Goal: Task Accomplishment & Management: Manage account settings

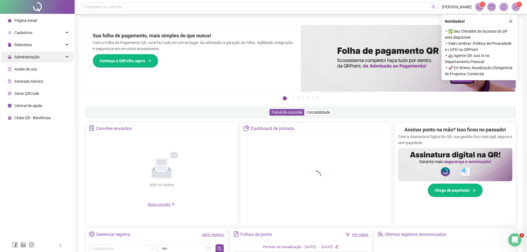
click at [27, 55] on span "Administração" at bounding box center [26, 57] width 25 height 4
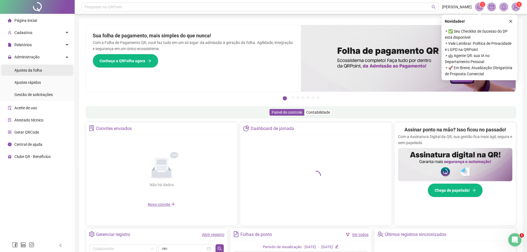
click at [28, 69] on span "Ajustes da folha" at bounding box center [28, 70] width 28 height 4
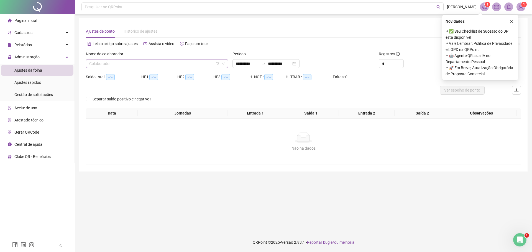
click at [100, 65] on input "search" at bounding box center [154, 64] width 130 height 8
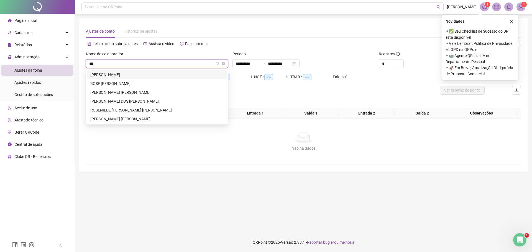
type input "****"
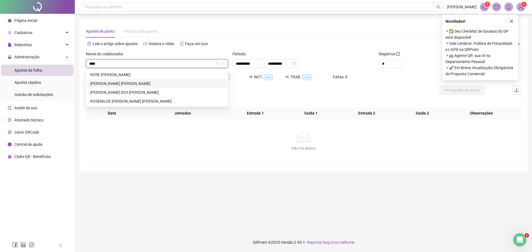
click at [104, 84] on div "[PERSON_NAME] [PERSON_NAME]" at bounding box center [156, 84] width 133 height 6
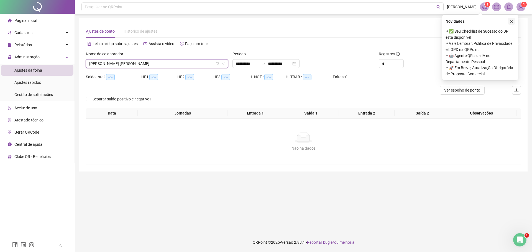
click at [512, 21] on icon "close" at bounding box center [511, 21] width 4 height 4
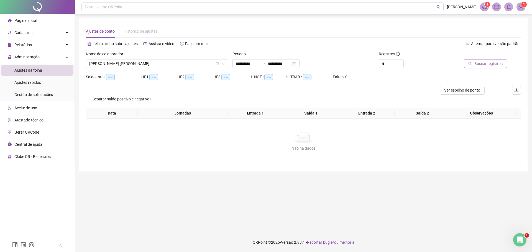
click at [476, 65] on span "Buscar registros" at bounding box center [488, 64] width 28 height 6
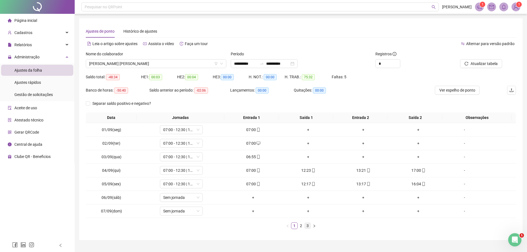
click at [307, 227] on link "3" at bounding box center [308, 226] width 6 height 6
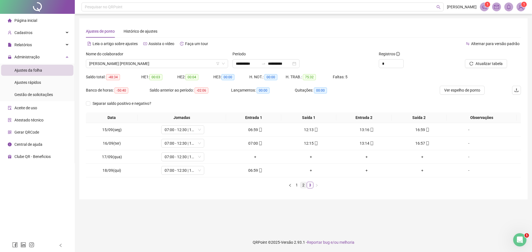
click at [302, 187] on link "2" at bounding box center [303, 185] width 6 height 6
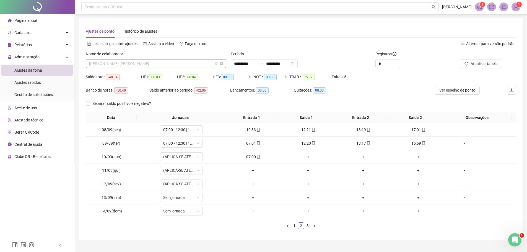
click at [177, 61] on span "[PERSON_NAME] [PERSON_NAME]" at bounding box center [156, 64] width 134 height 8
click at [25, 47] on span "Relatórios" at bounding box center [22, 45] width 17 height 4
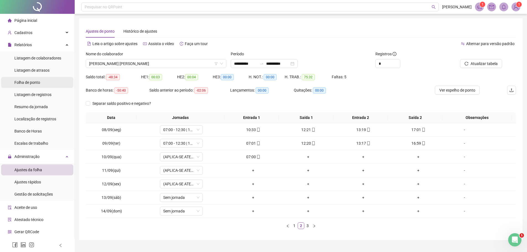
click at [26, 84] on span "Folha de ponto" at bounding box center [27, 82] width 26 height 4
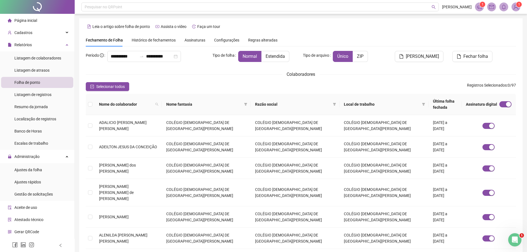
click at [195, 40] on span "Assinaturas" at bounding box center [195, 40] width 21 height 4
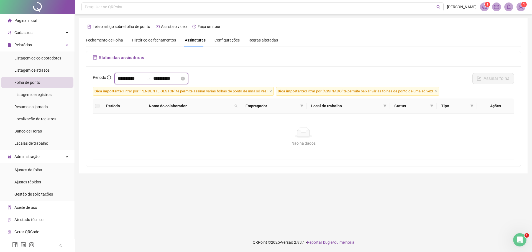
click at [128, 77] on input "**********" at bounding box center [131, 78] width 27 height 7
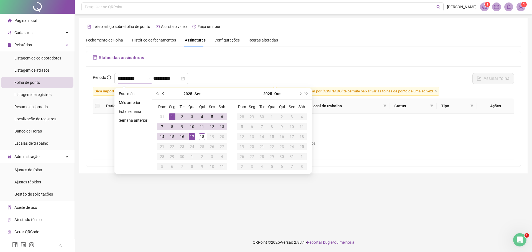
click at [164, 95] on button "prev-year" at bounding box center [163, 93] width 6 height 11
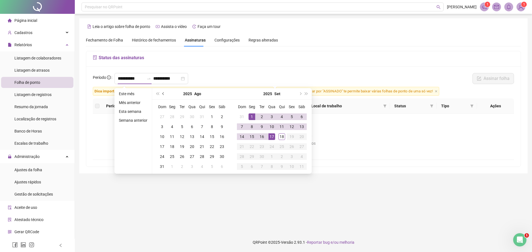
click at [164, 95] on button "prev-year" at bounding box center [163, 93] width 6 height 11
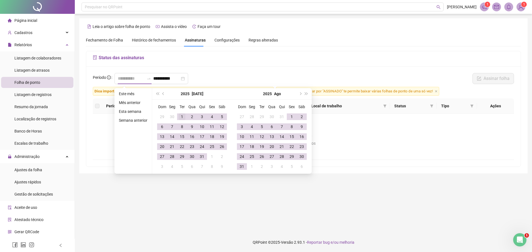
type input "**********"
drag, startPoint x: 179, startPoint y: 116, endPoint x: 200, endPoint y: 149, distance: 39.5
click at [179, 116] on div "1" at bounding box center [182, 117] width 7 height 7
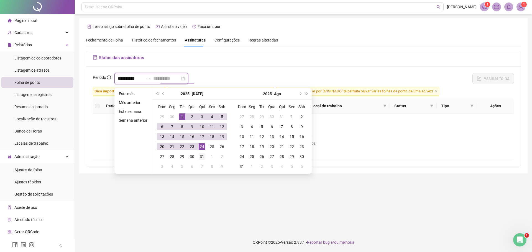
type input "**********"
click at [203, 158] on div "31" at bounding box center [202, 156] width 7 height 7
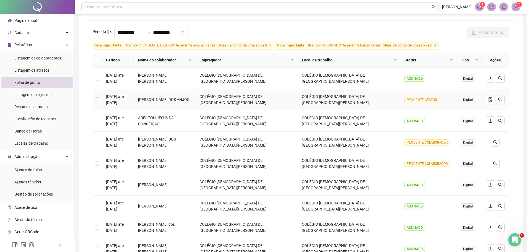
scroll to position [38, 0]
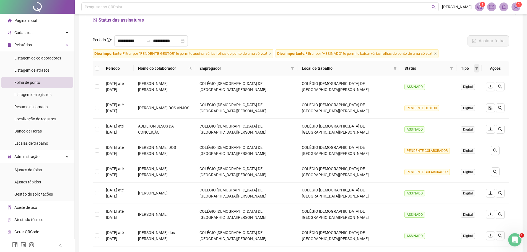
click at [476, 69] on icon "filter" at bounding box center [476, 68] width 3 height 3
click at [453, 66] on span at bounding box center [452, 68] width 6 height 8
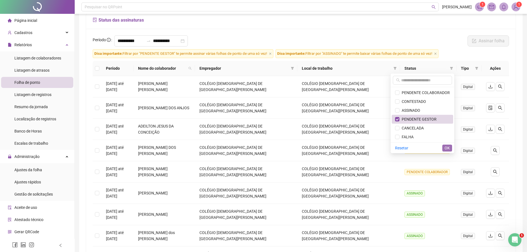
click at [447, 150] on span "OK" at bounding box center [447, 148] width 5 height 6
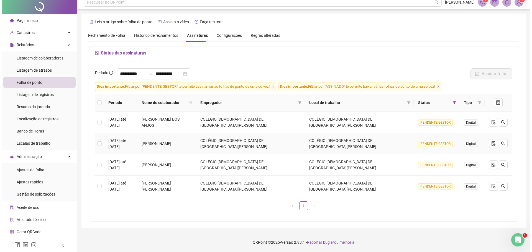
scroll to position [0, 0]
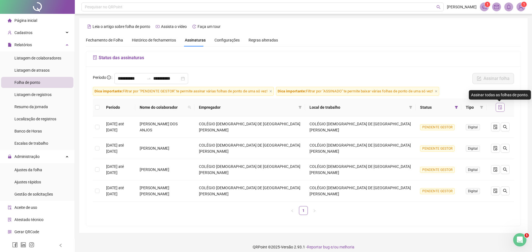
click at [499, 107] on icon "file-done" at bounding box center [500, 107] width 4 height 4
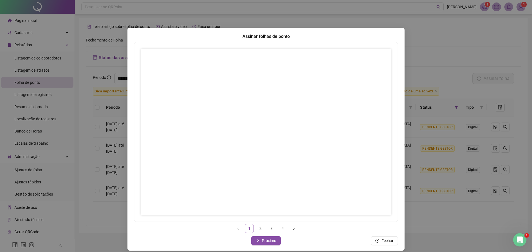
scroll to position [2, 0]
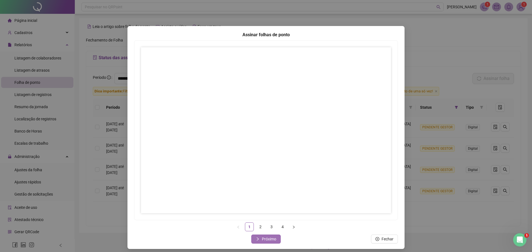
click at [259, 240] on button "Próximo" at bounding box center [265, 239] width 29 height 9
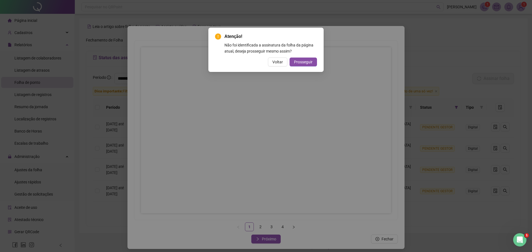
click at [299, 61] on span "Prosseguir" at bounding box center [303, 62] width 19 height 6
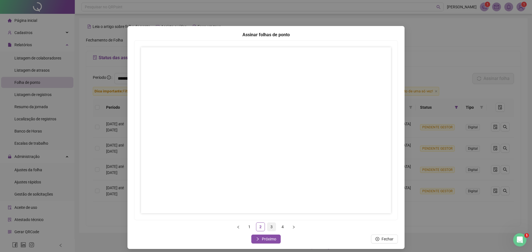
click at [269, 226] on link "3" at bounding box center [271, 227] width 8 height 8
click at [266, 239] on span "Próximo" at bounding box center [269, 239] width 14 height 6
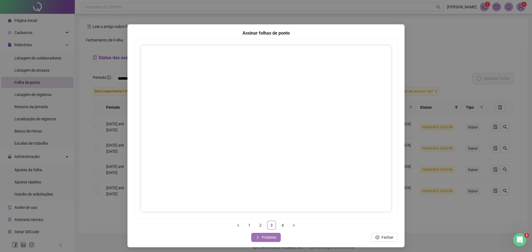
click at [269, 239] on span "Próximo" at bounding box center [269, 237] width 14 height 6
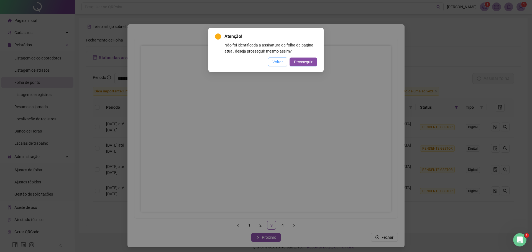
click at [272, 61] on button "Voltar" at bounding box center [277, 62] width 19 height 9
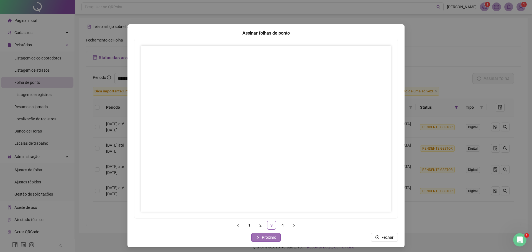
click at [266, 236] on span "Próximo" at bounding box center [269, 237] width 14 height 6
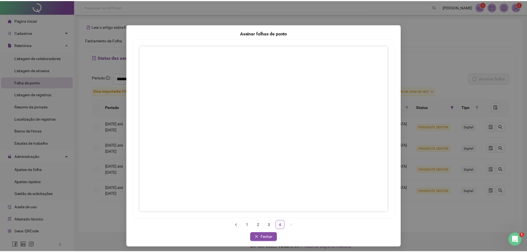
scroll to position [5, 0]
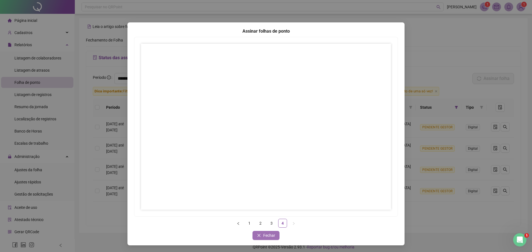
click at [257, 236] on icon "close" at bounding box center [259, 236] width 4 height 4
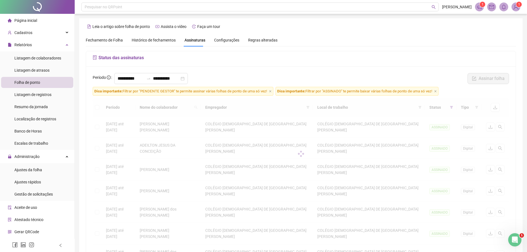
click at [112, 42] on span "Fechamento de Folha" at bounding box center [104, 40] width 37 height 4
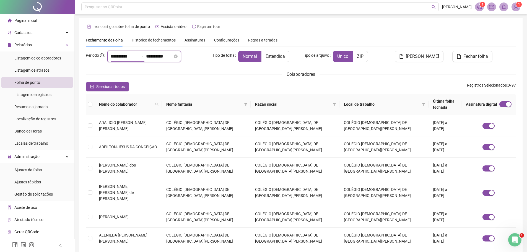
click at [120, 57] on input "**********" at bounding box center [124, 56] width 27 height 7
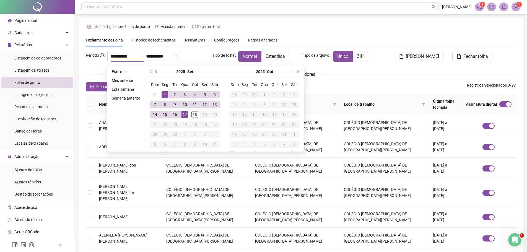
click at [155, 72] on span "prev-year" at bounding box center [156, 71] width 3 height 3
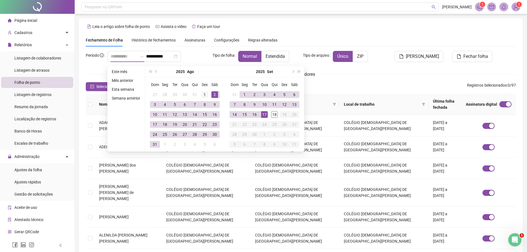
type input "**********"
click at [205, 94] on div "1" at bounding box center [205, 94] width 7 height 7
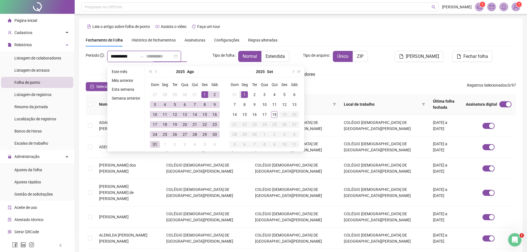
type input "**********"
click at [155, 146] on div "31" at bounding box center [155, 144] width 7 height 7
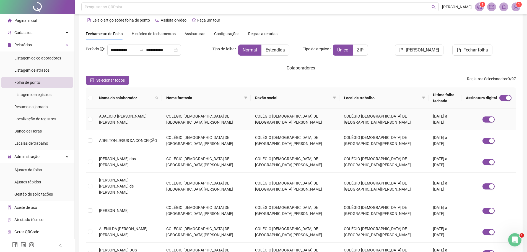
scroll to position [0, 0]
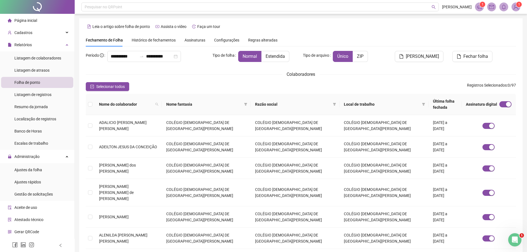
click at [151, 70] on div "**********" at bounding box center [301, 201] width 431 height 301
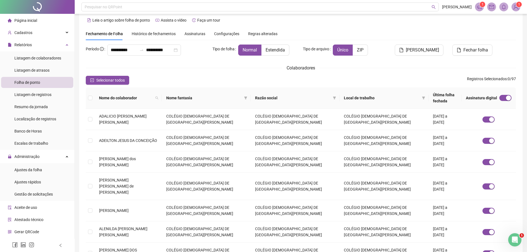
scroll to position [8, 0]
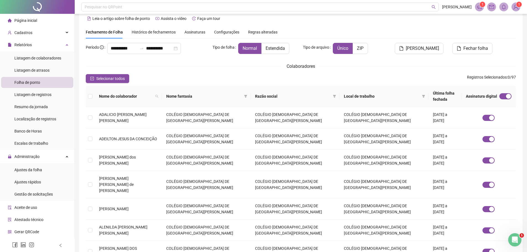
click at [153, 67] on div "Colaboradores" at bounding box center [301, 66] width 431 height 7
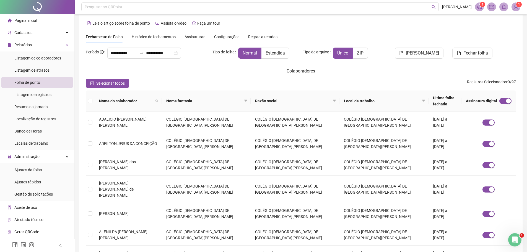
scroll to position [0, 0]
